Goal: Navigation & Orientation: Find specific page/section

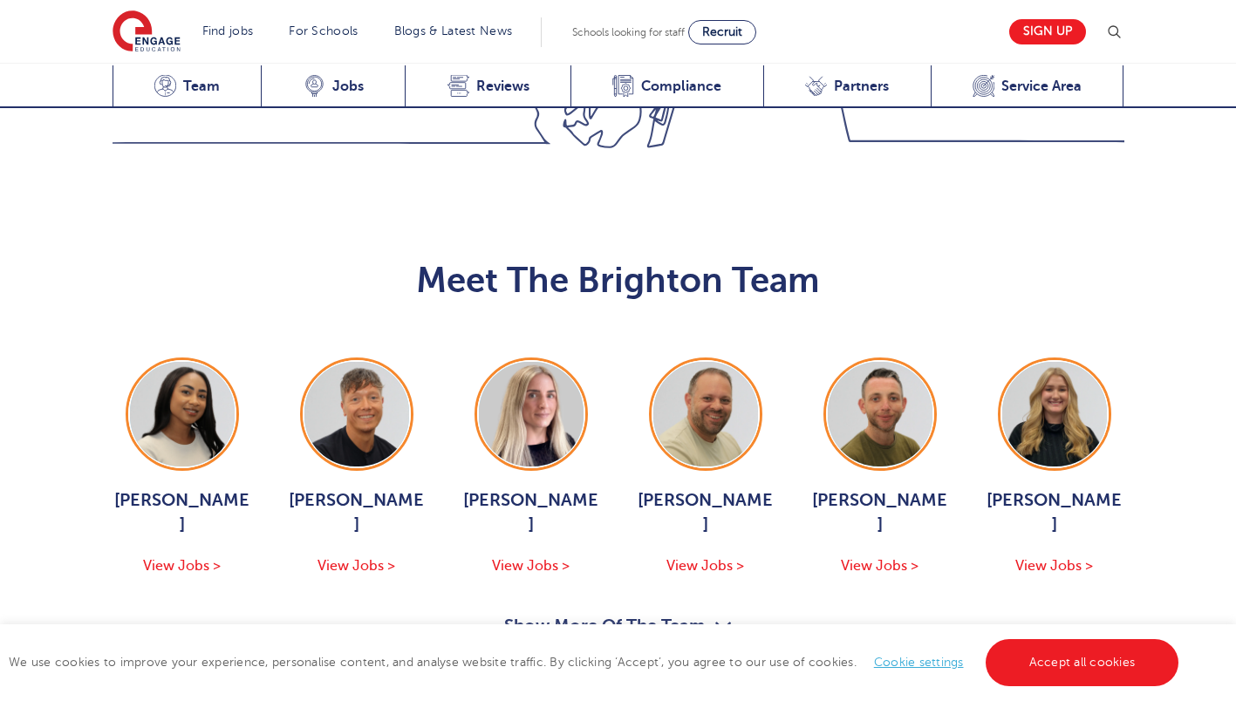
scroll to position [1697, 0]
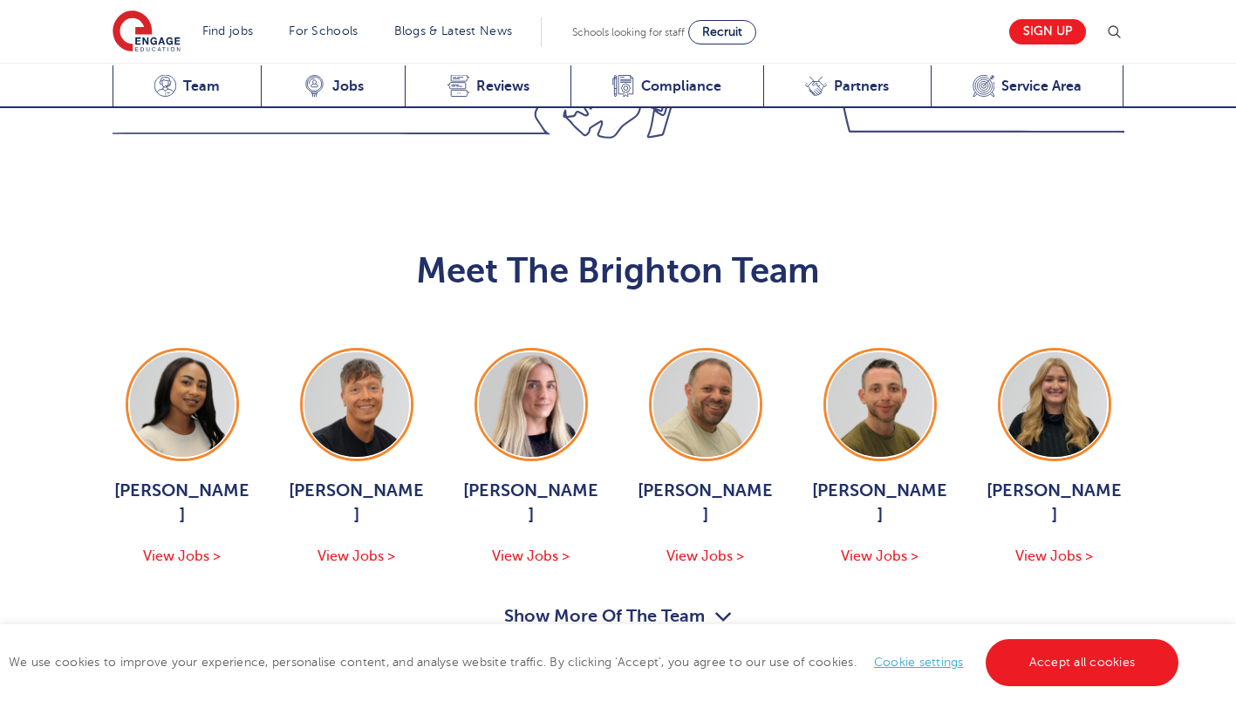
click at [623, 603] on button "Show More Of The Team" at bounding box center [618, 619] width 229 height 33
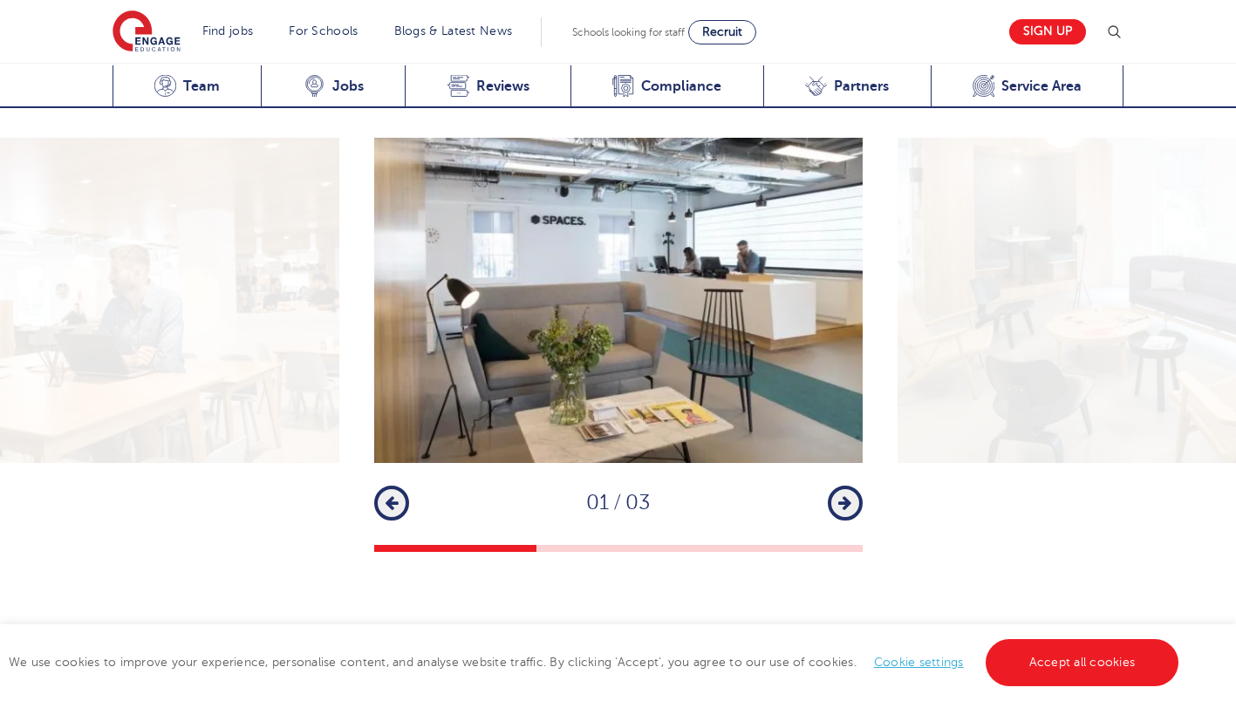
scroll to position [2516, 0]
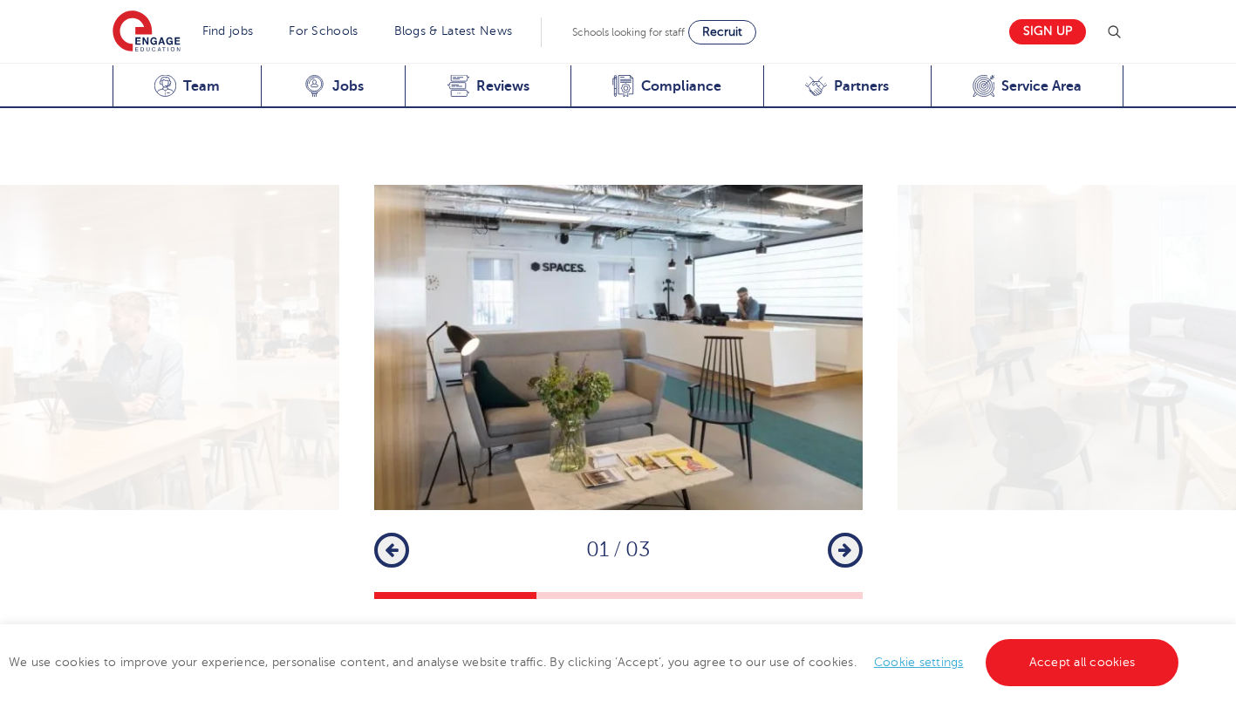
click at [845, 543] on icon "button" at bounding box center [844, 551] width 13 height 16
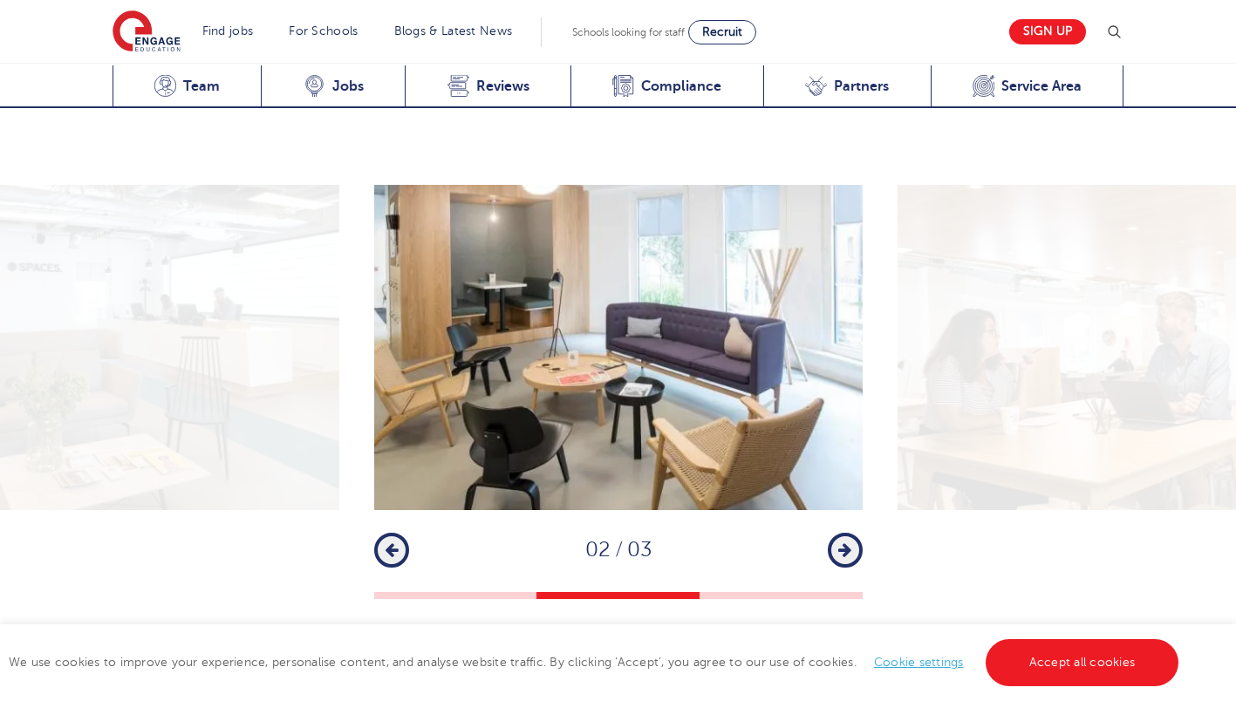
click at [845, 543] on icon "button" at bounding box center [844, 551] width 13 height 16
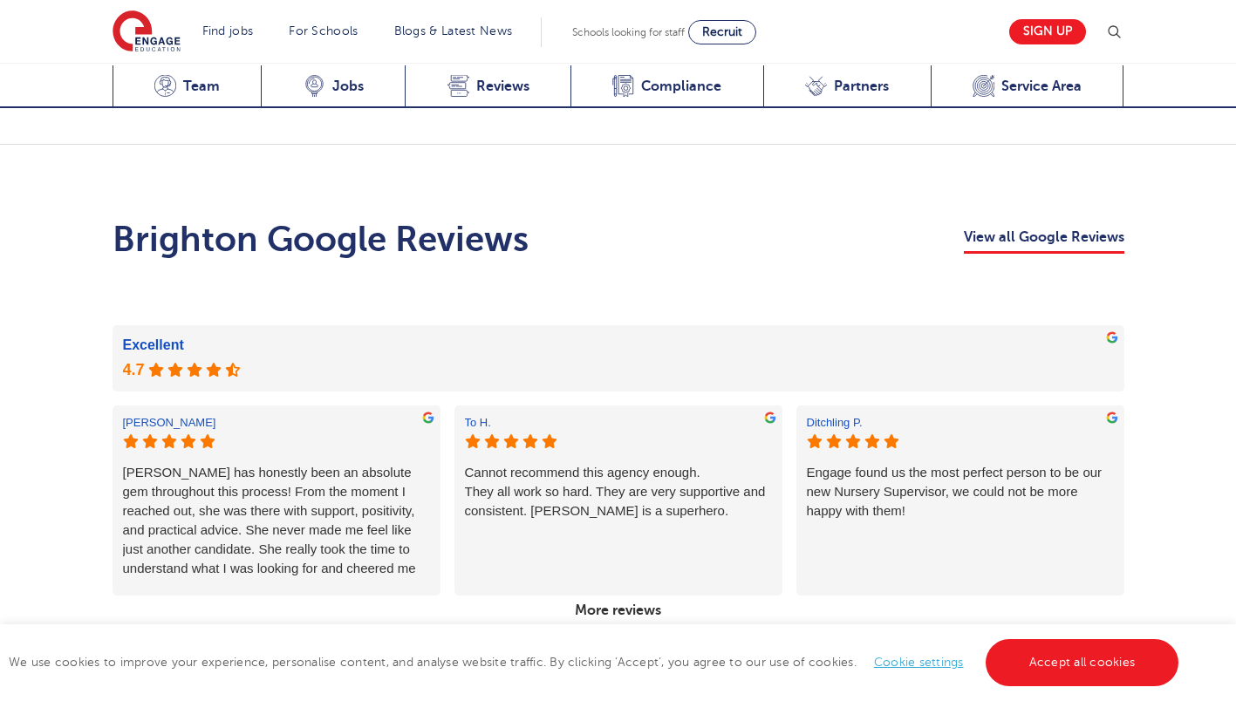
scroll to position [3270, 0]
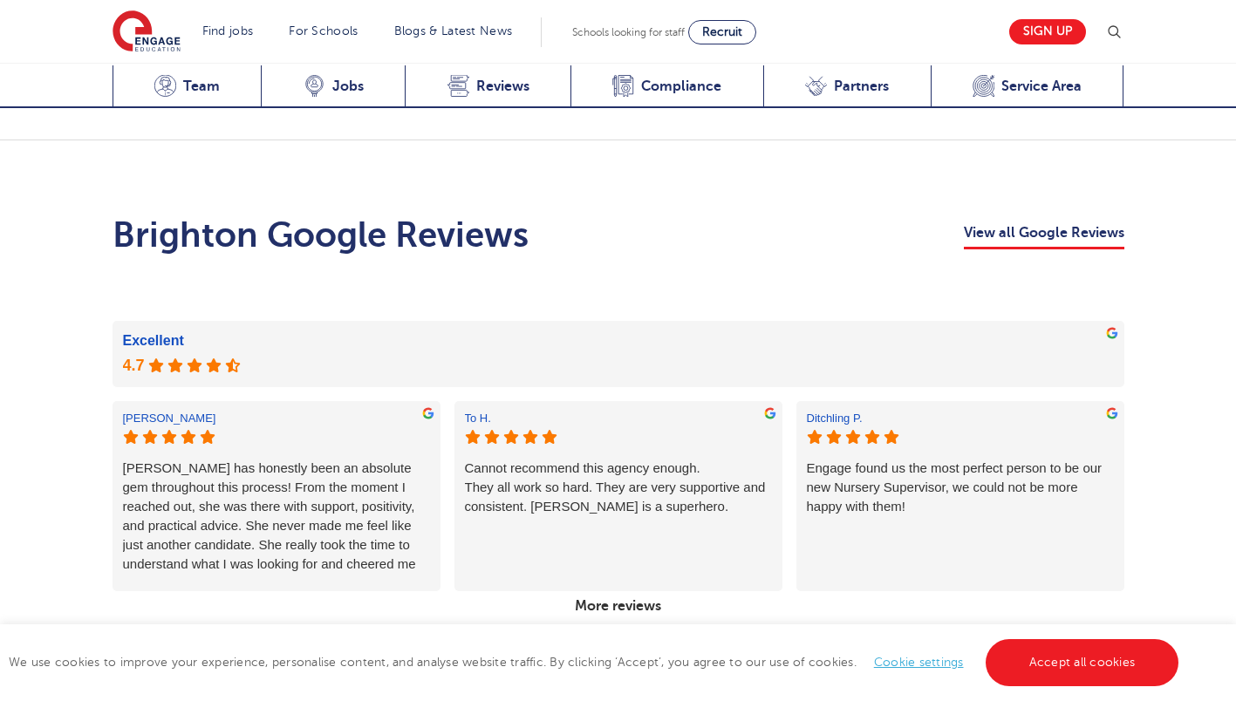
click at [641, 591] on link "More reviews" at bounding box center [618, 606] width 100 height 30
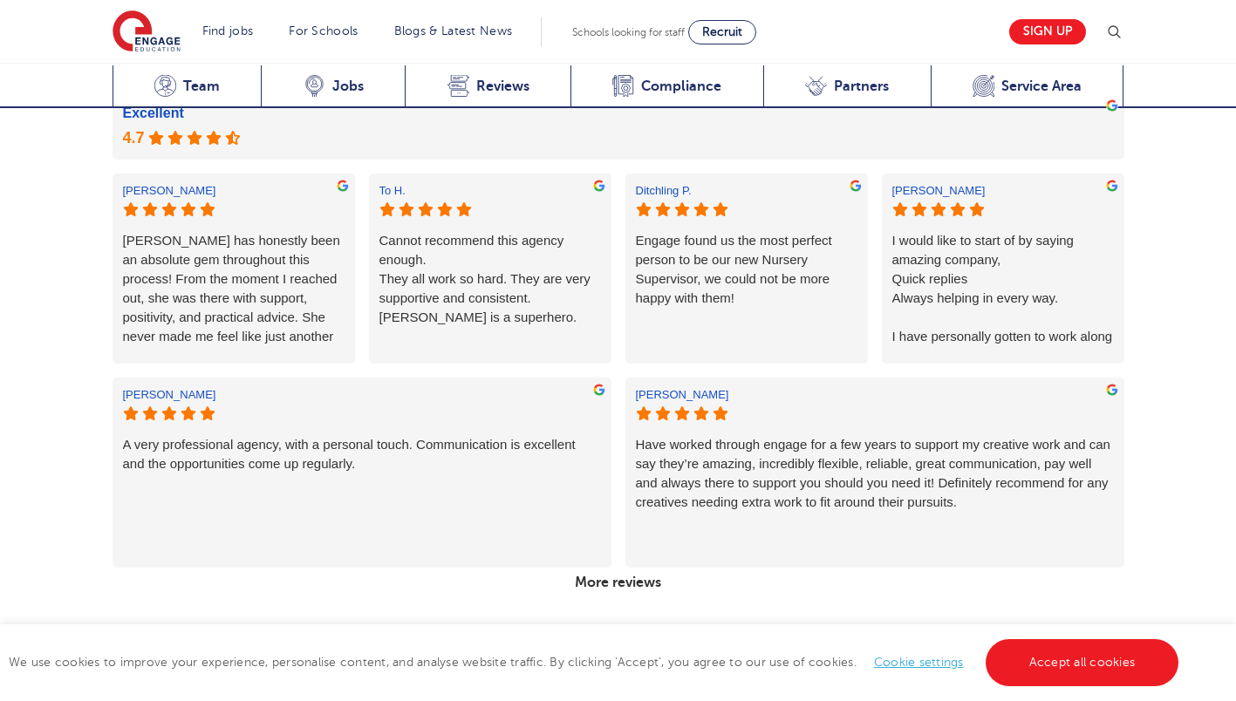
scroll to position [3501, 0]
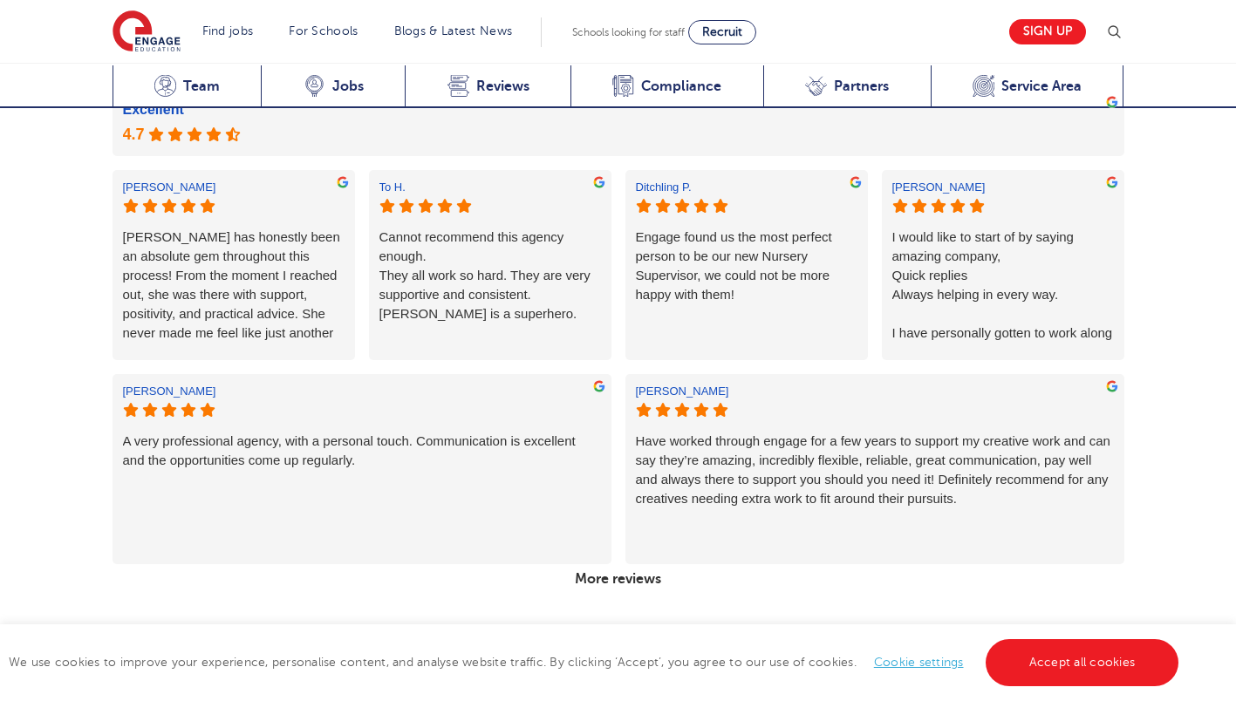
click at [627, 564] on link "More reviews" at bounding box center [618, 579] width 100 height 30
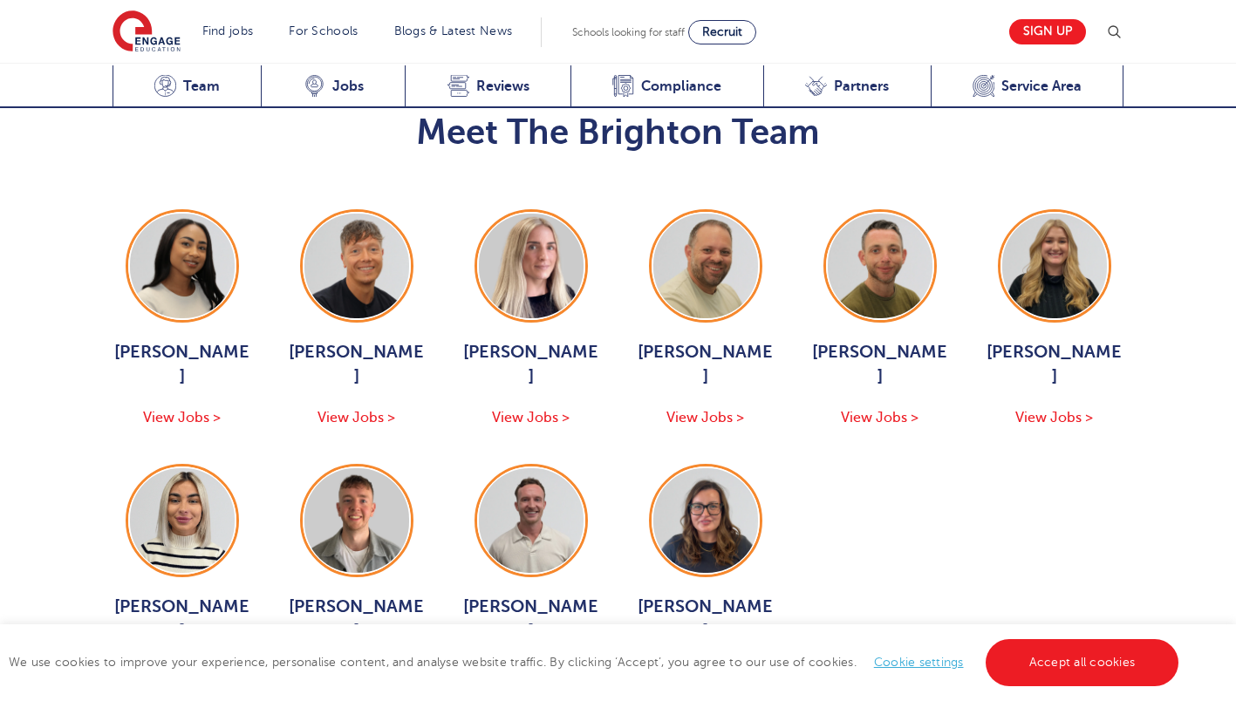
scroll to position [1837, 0]
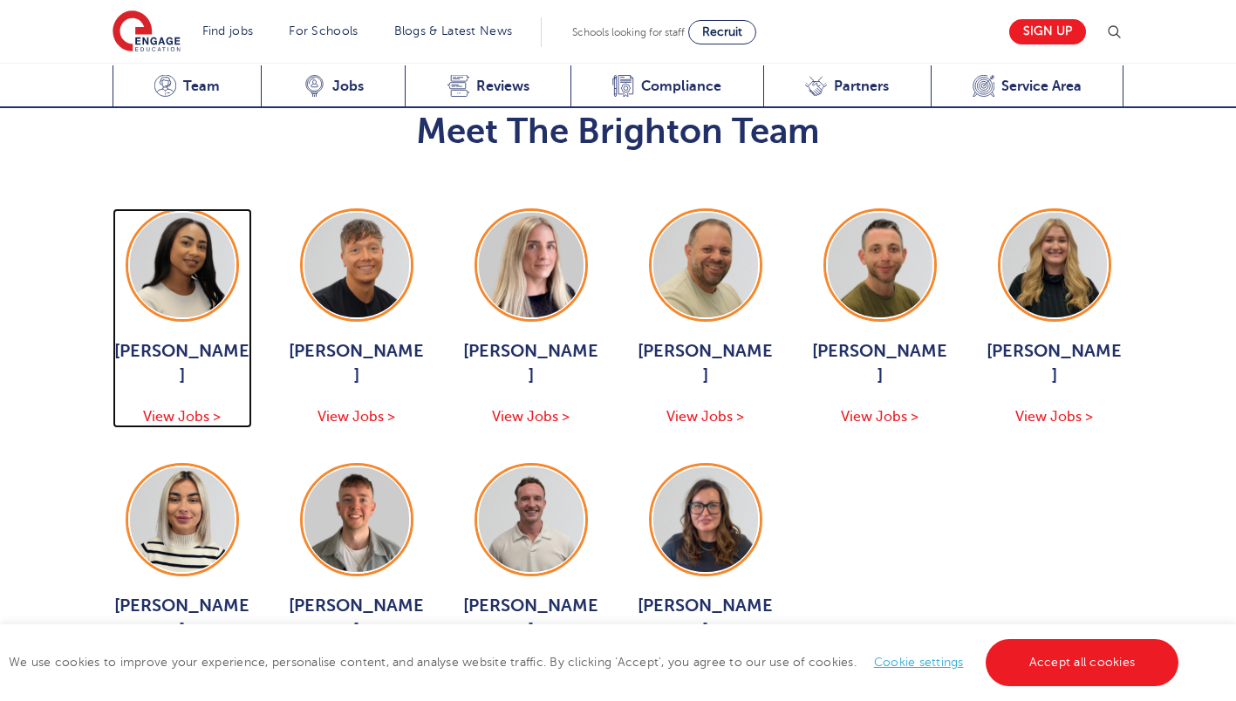
click at [195, 409] on span "View Jobs >" at bounding box center [182, 417] width 78 height 16
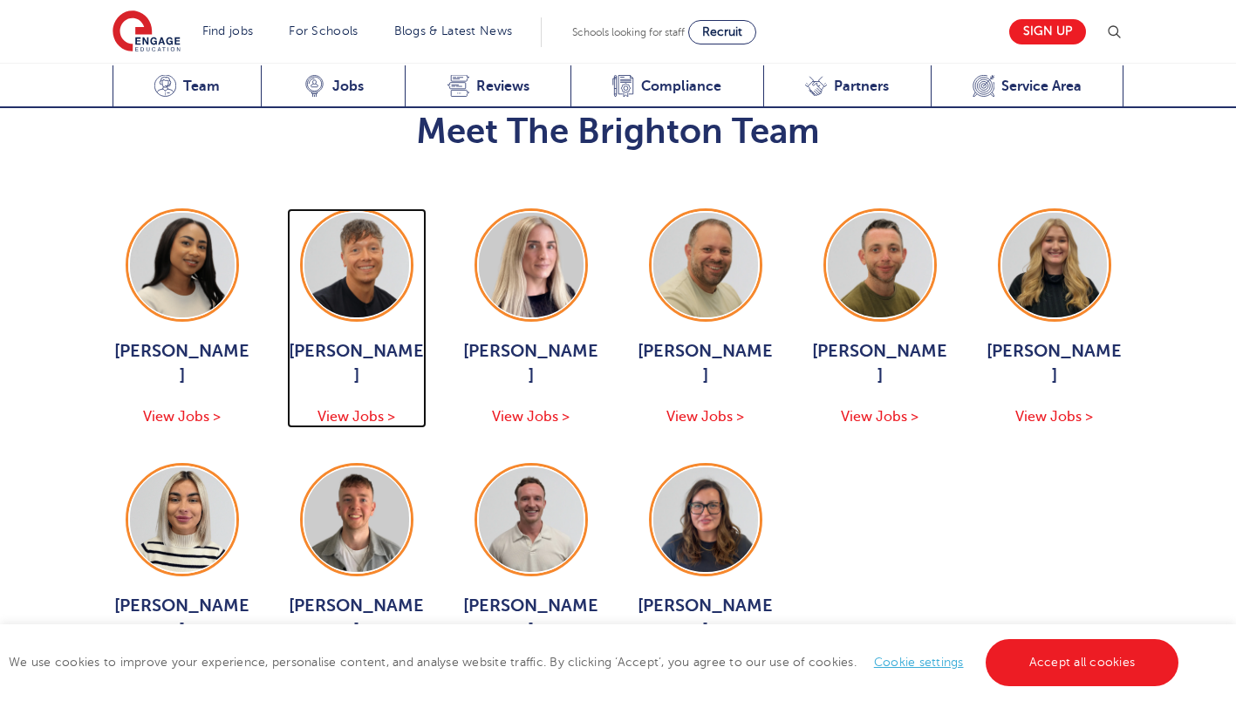
click at [339, 339] on div "Aaron Blackwell View Jobs >" at bounding box center [357, 383] width 140 height 89
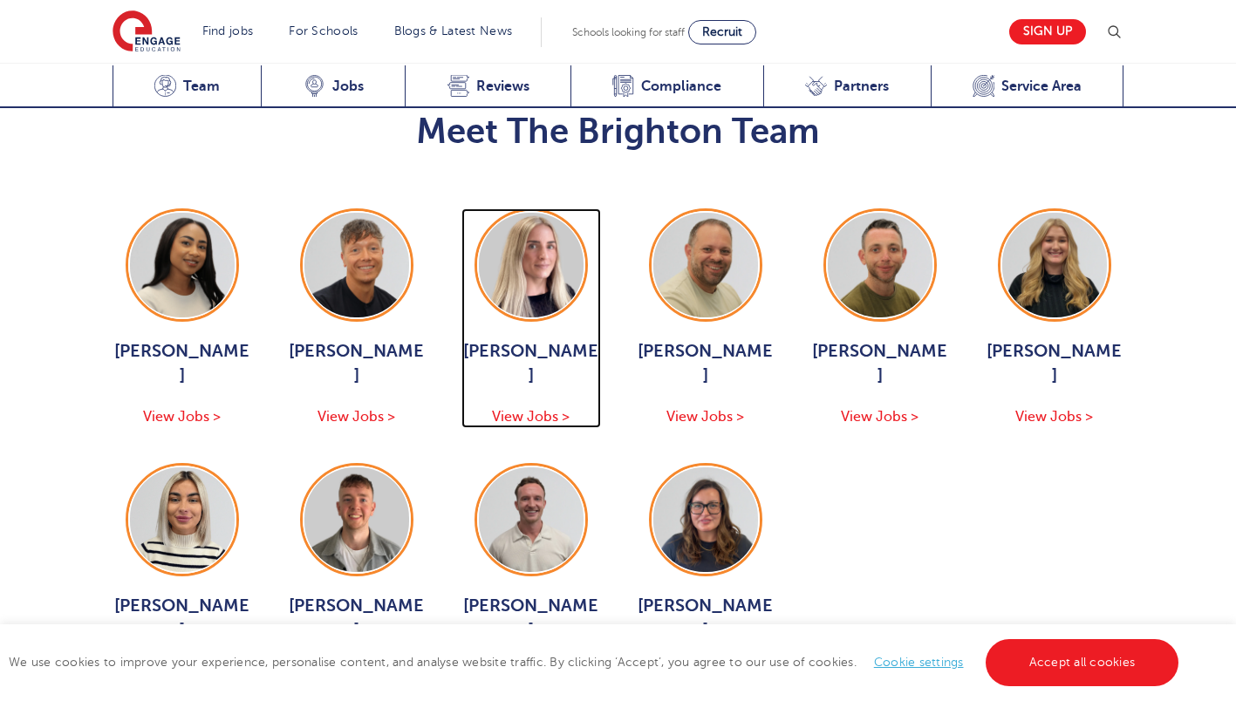
click at [516, 409] on span "View Jobs >" at bounding box center [531, 417] width 78 height 16
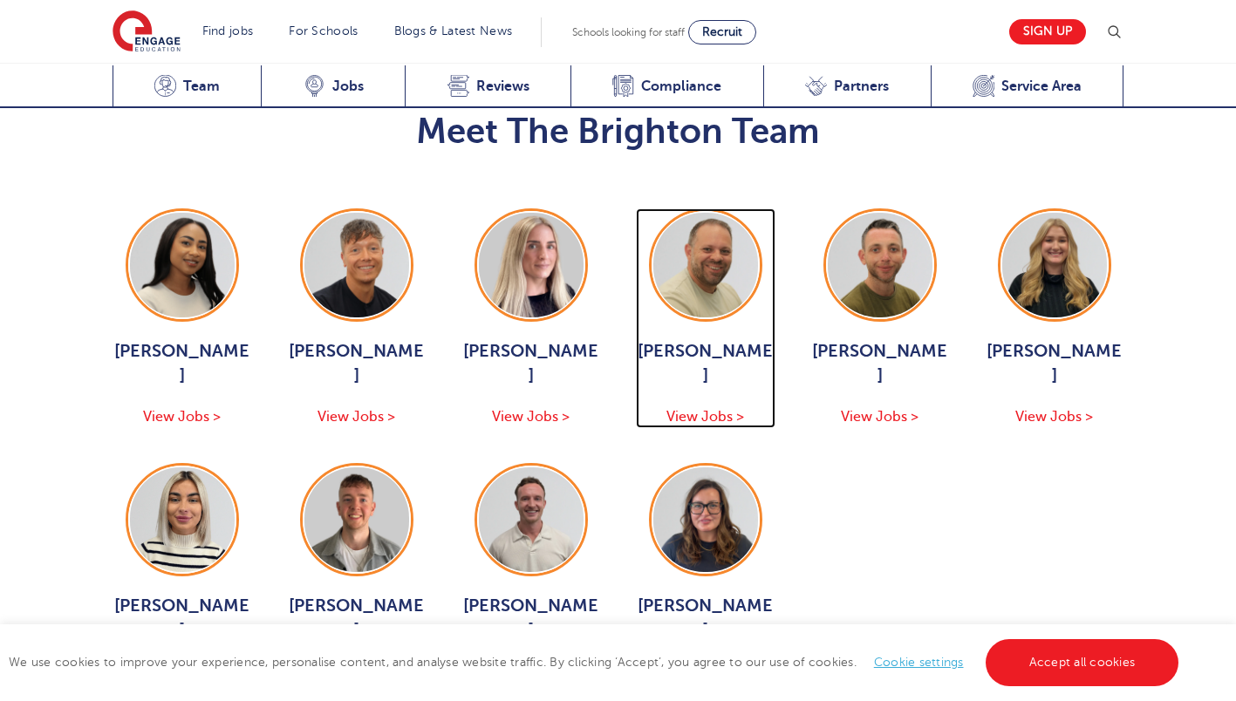
click at [687, 409] on span "View Jobs >" at bounding box center [705, 417] width 78 height 16
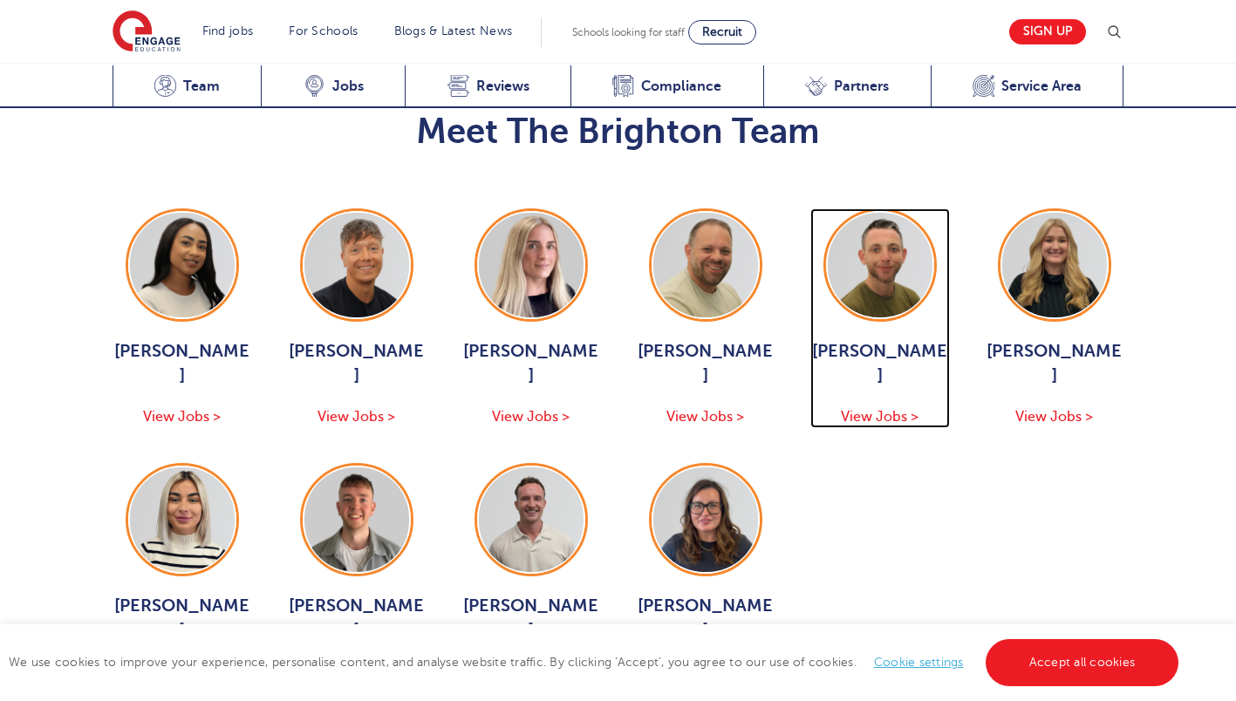
click at [850, 409] on span "View Jobs >" at bounding box center [880, 417] width 78 height 16
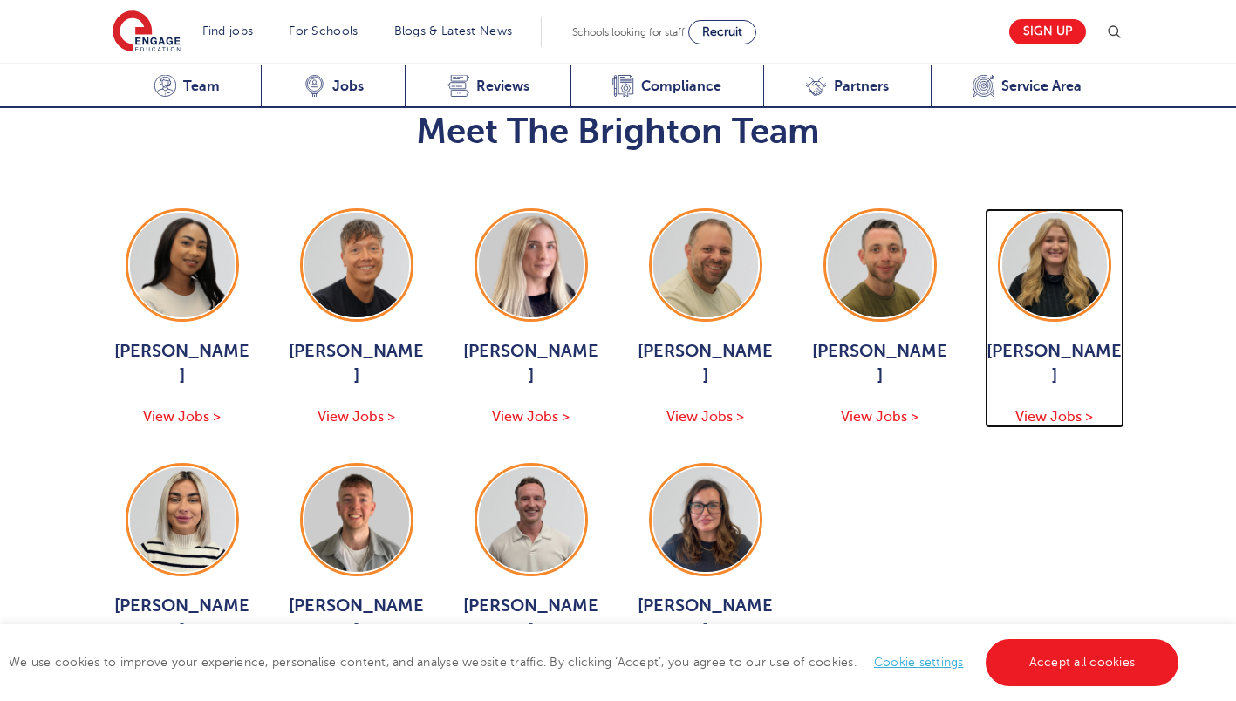
click at [1033, 409] on span "View Jobs >" at bounding box center [1054, 417] width 78 height 16
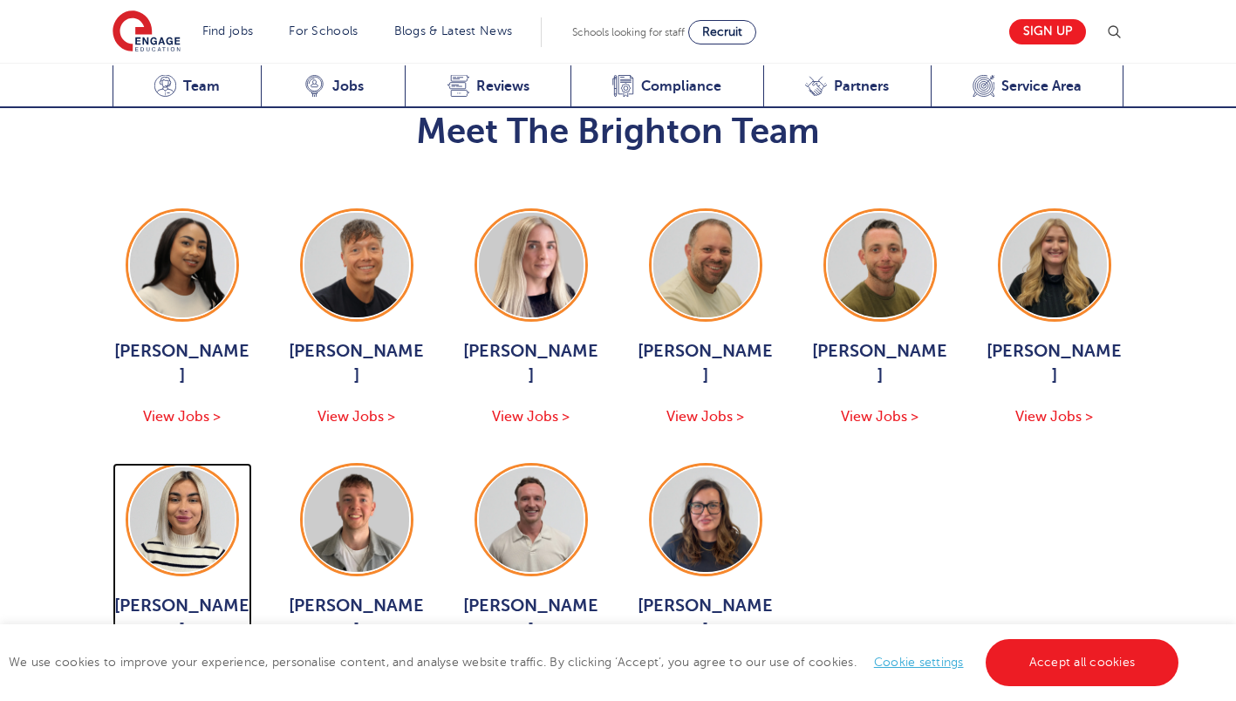
click at [181, 664] on span "View Jobs >" at bounding box center [182, 672] width 78 height 16
click at [161, 664] on span "View Jobs >" at bounding box center [182, 672] width 78 height 16
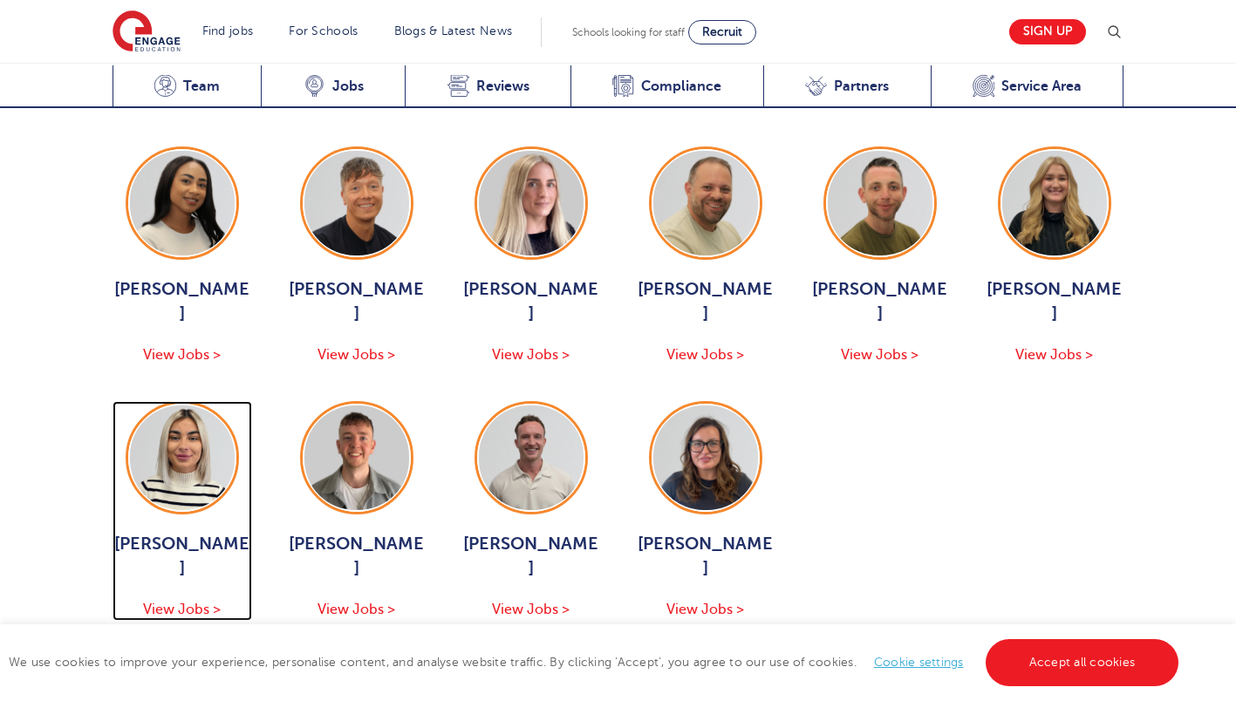
scroll to position [1900, 0]
click at [181, 601] on span "View Jobs >" at bounding box center [182, 609] width 78 height 16
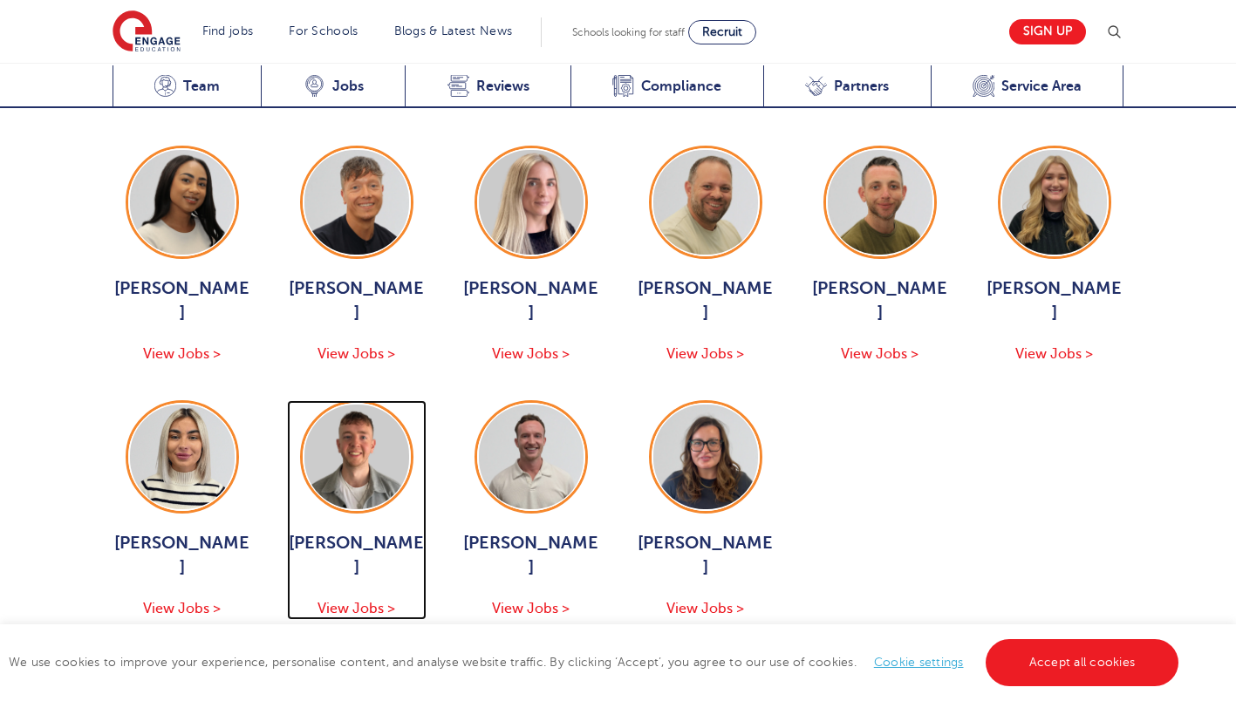
click at [340, 601] on span "View Jobs >" at bounding box center [356, 609] width 78 height 16
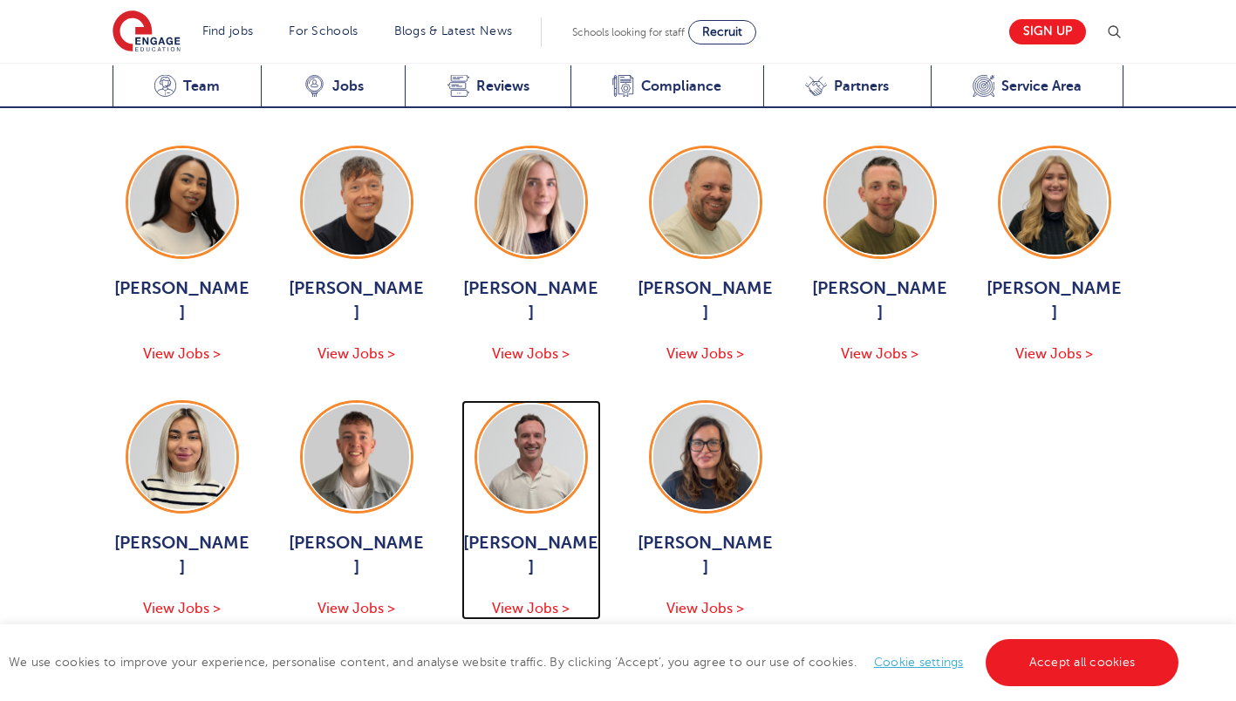
click at [527, 601] on span "View Jobs >" at bounding box center [531, 609] width 78 height 16
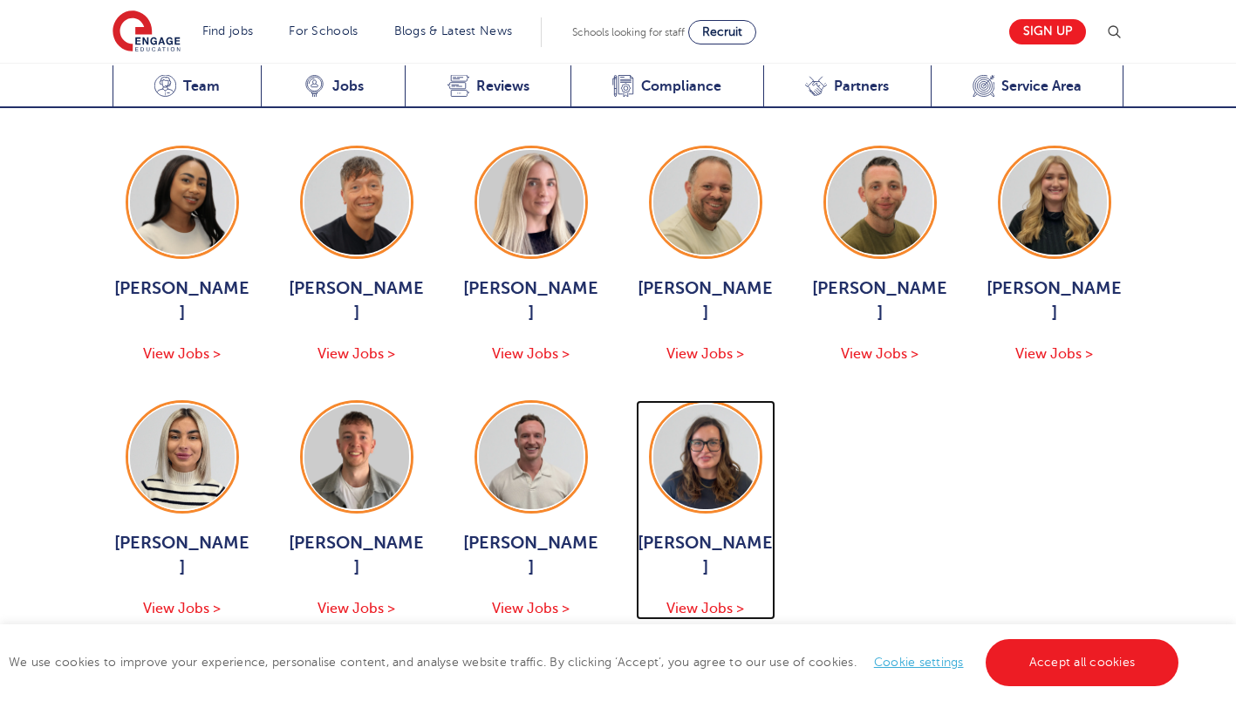
click at [717, 601] on span "View Jobs >" at bounding box center [705, 609] width 78 height 16
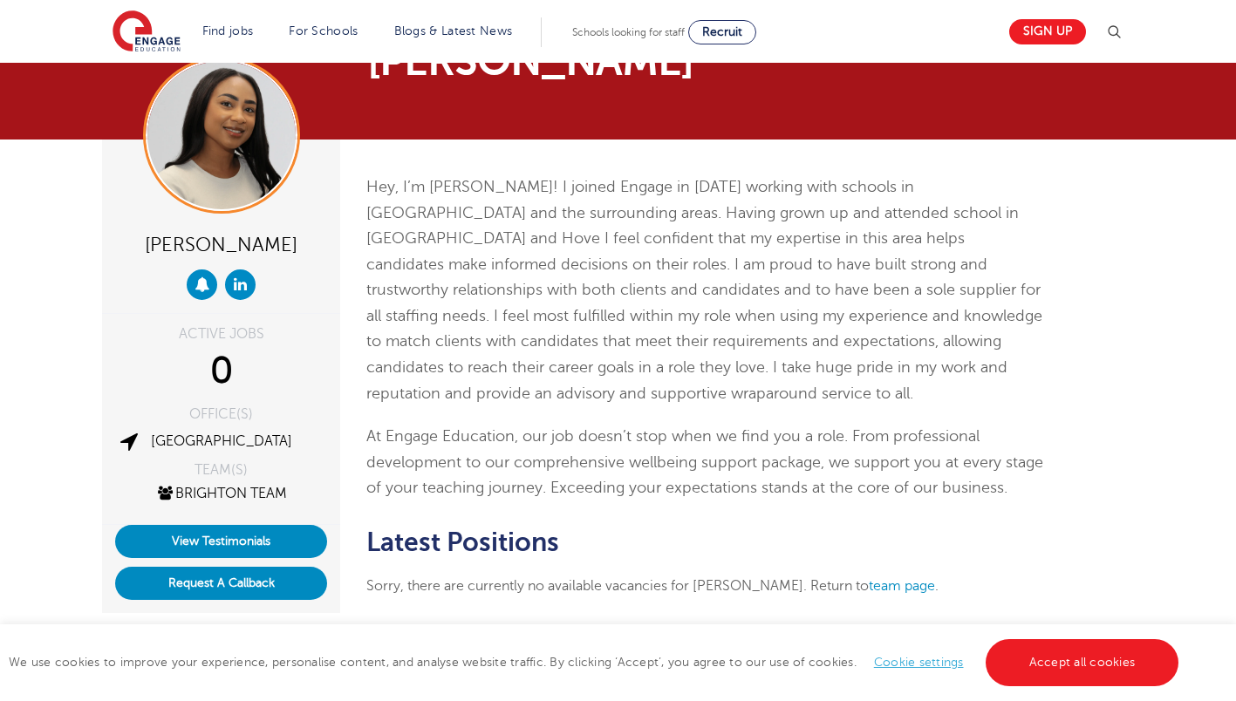
scroll to position [57, 0]
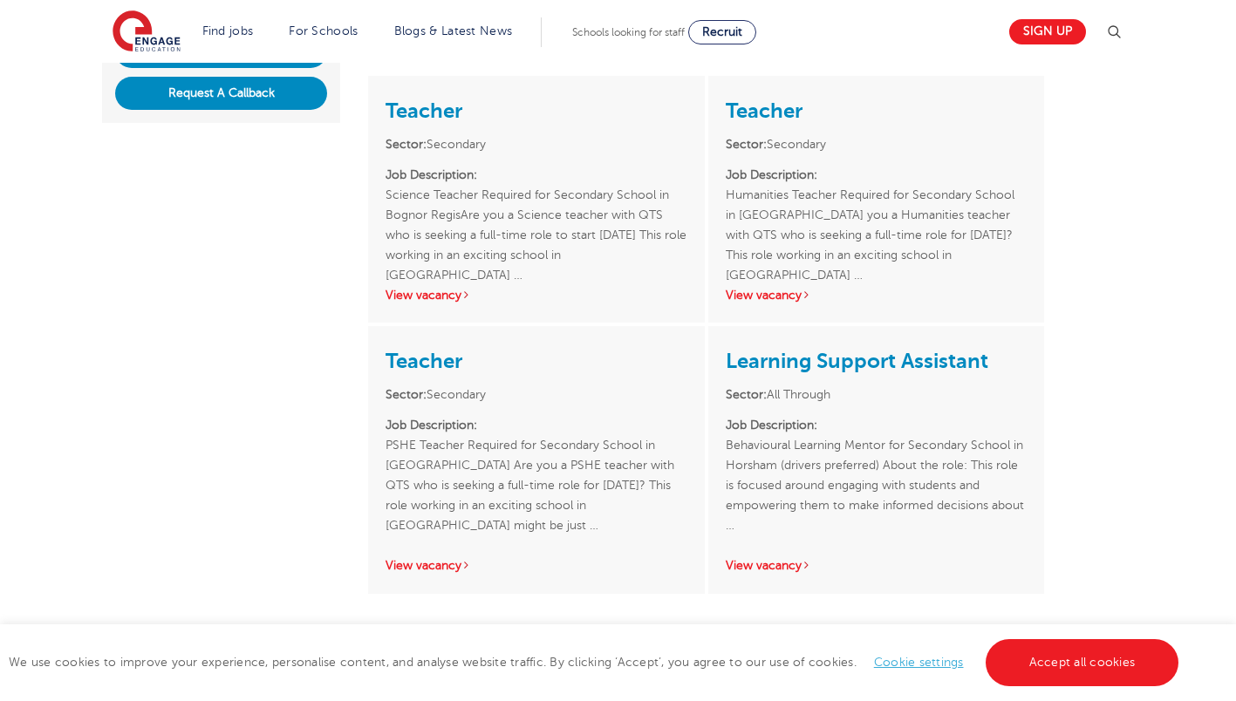
scroll to position [550, 0]
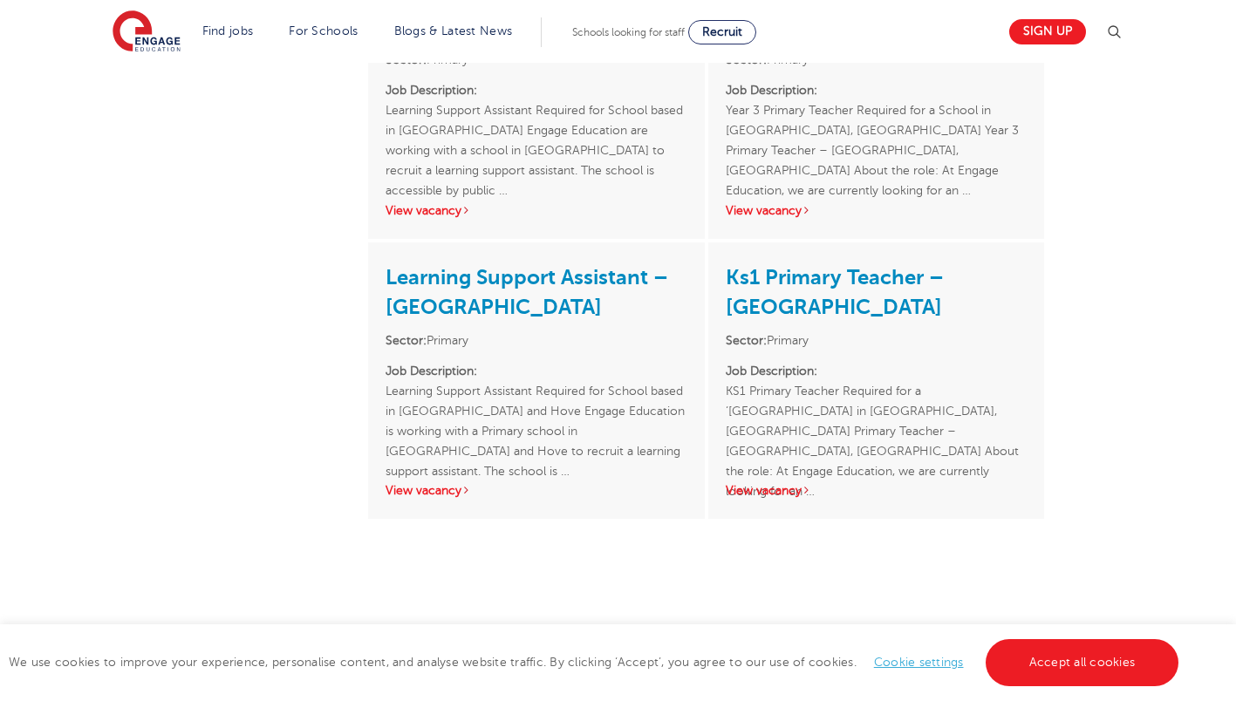
scroll to position [926, 0]
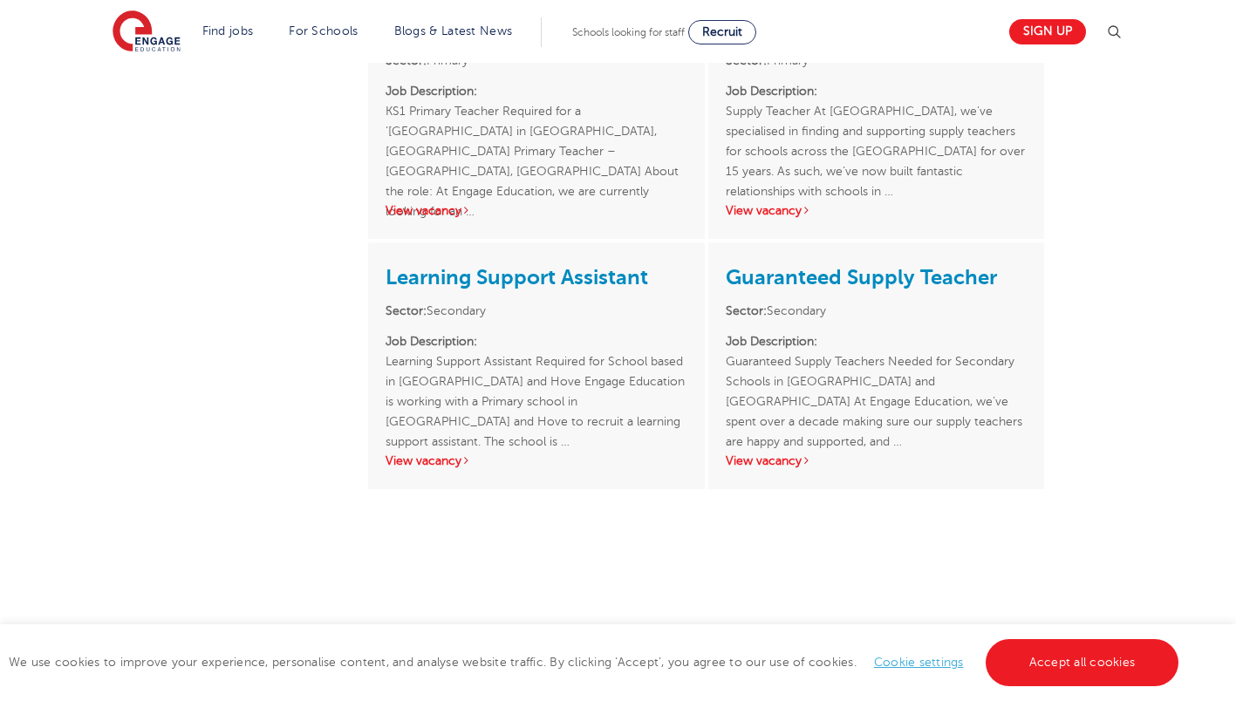
scroll to position [956, 0]
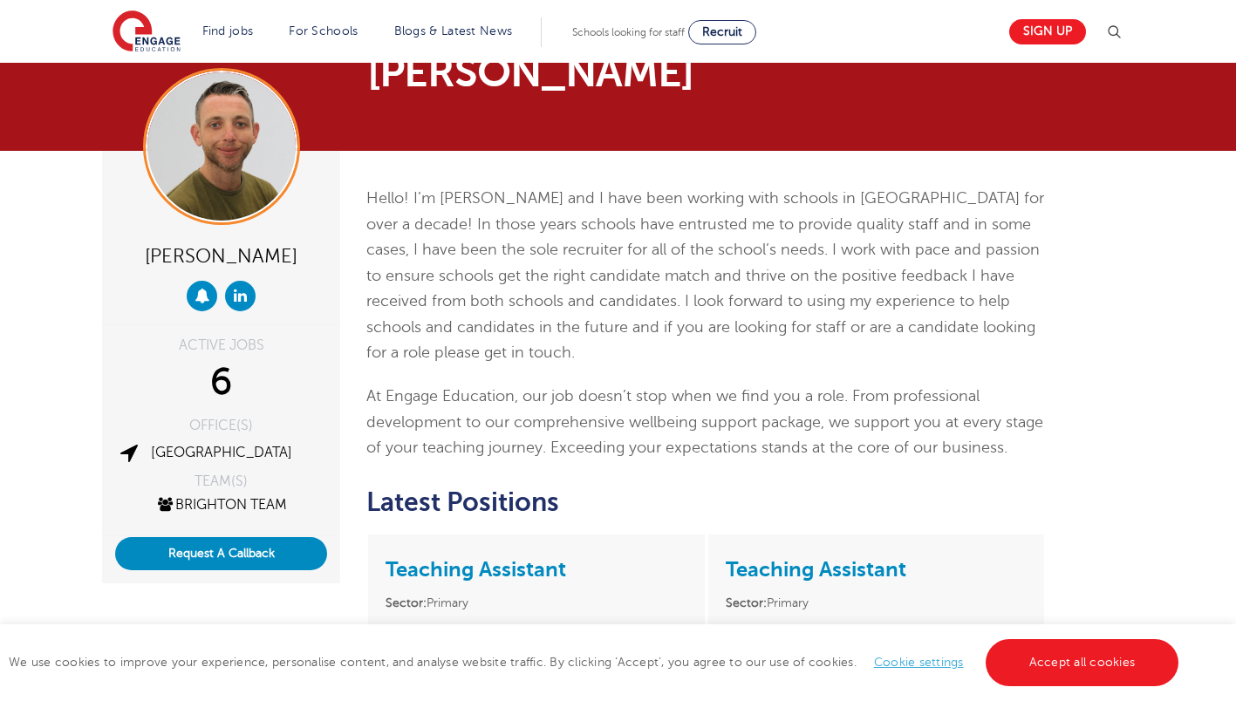
scroll to position [40, 0]
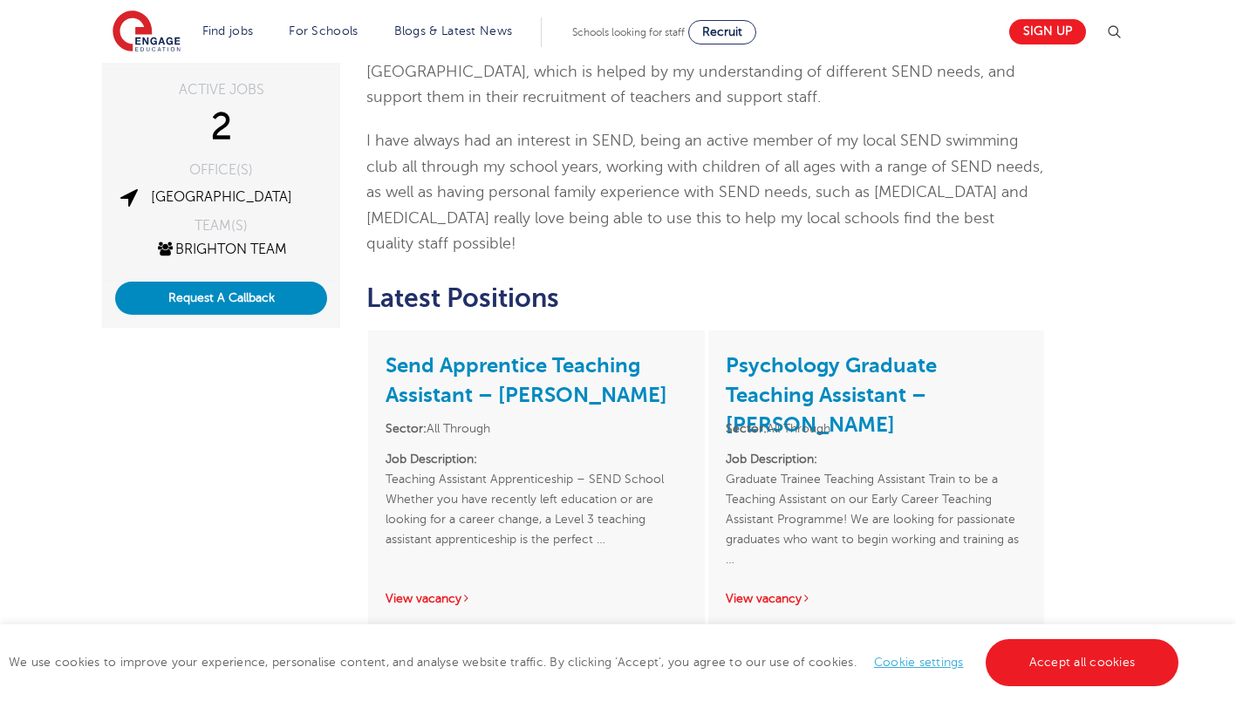
scroll to position [308, 0]
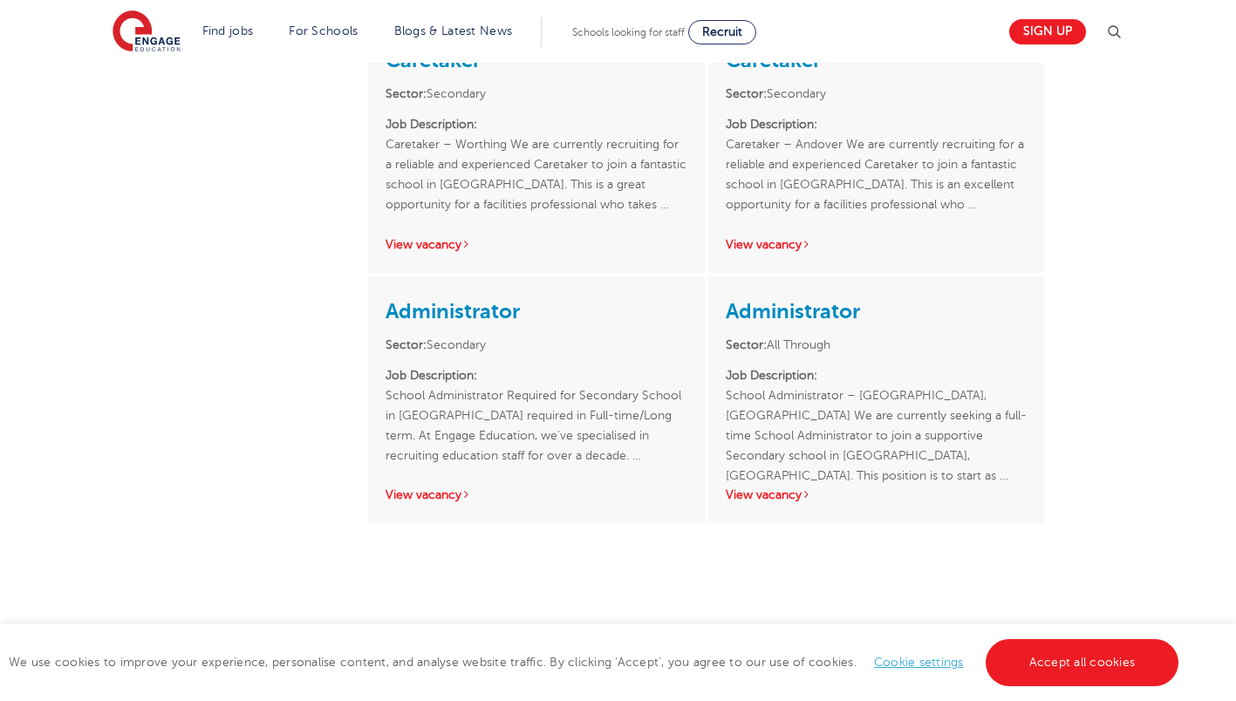
scroll to position [1712, 0]
